Goal: Task Accomplishment & Management: Complete application form

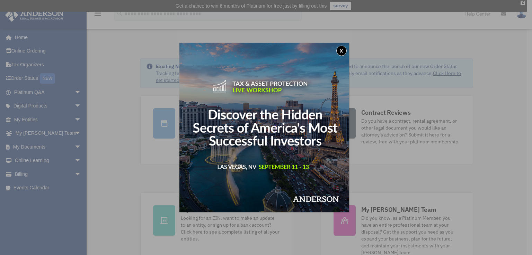
click at [343, 48] on button "x" at bounding box center [341, 51] width 10 height 10
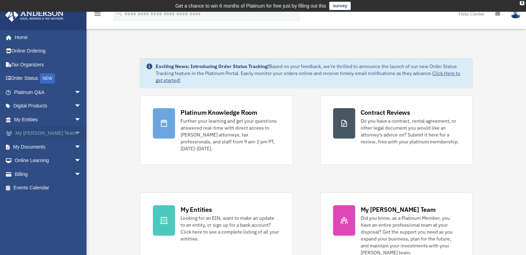
click at [52, 132] on link "My [PERSON_NAME] Team arrow_drop_down" at bounding box center [48, 134] width 87 height 14
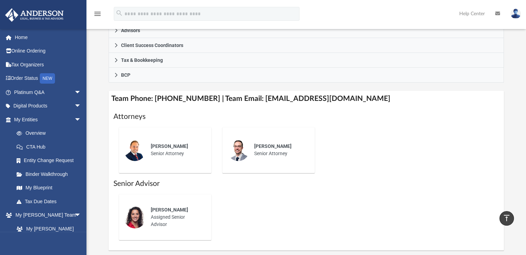
scroll to position [223, 0]
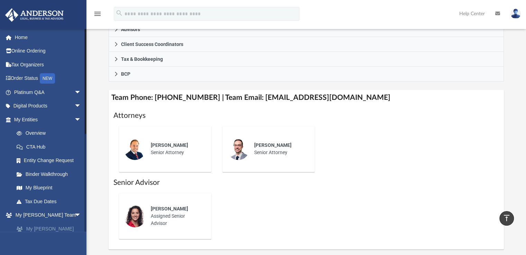
click at [52, 228] on link "My [PERSON_NAME] Team" at bounding box center [51, 233] width 82 height 22
click at [36, 119] on link "My Entities arrow_drop_down" at bounding box center [48, 120] width 87 height 14
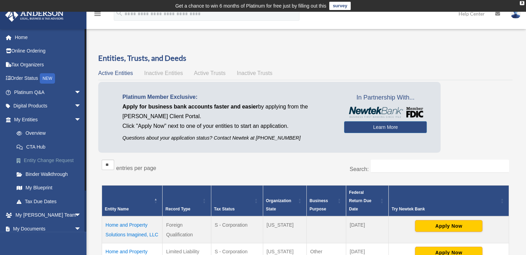
click at [53, 162] on link "Entity Change Request" at bounding box center [51, 161] width 82 height 14
